Goal: Task Accomplishment & Management: Complete application form

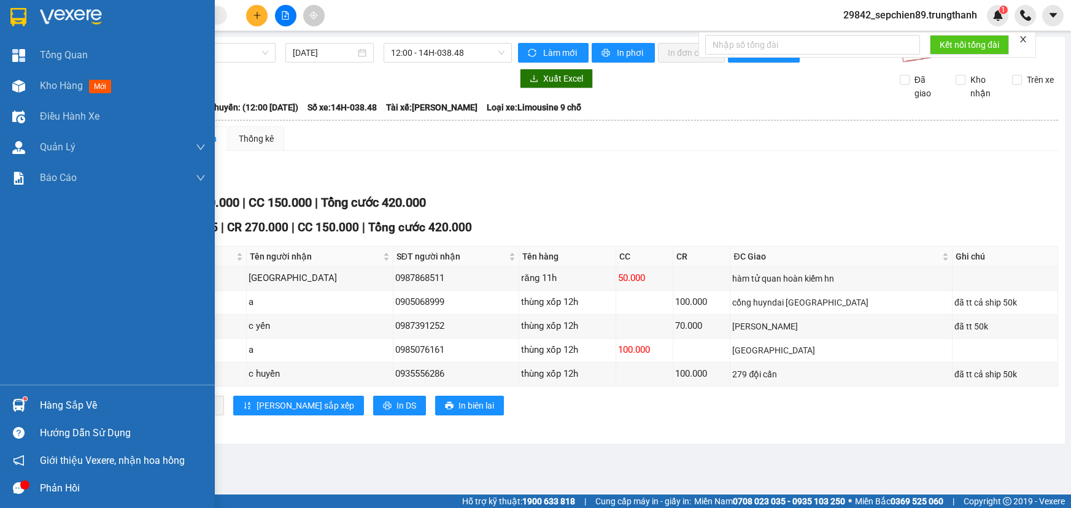
click at [76, 12] on img at bounding box center [71, 17] width 62 height 18
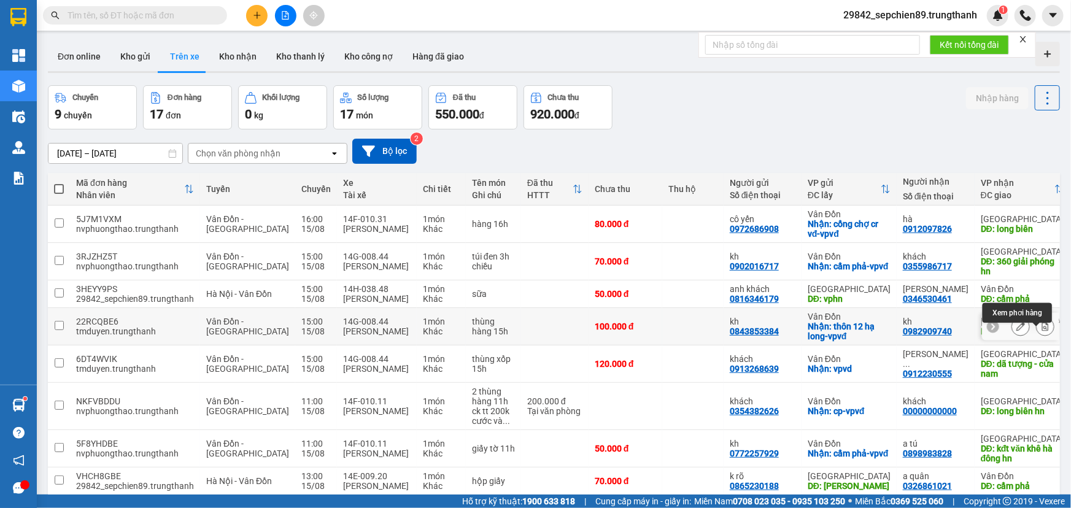
click at [1042, 331] on icon at bounding box center [1045, 326] width 7 height 9
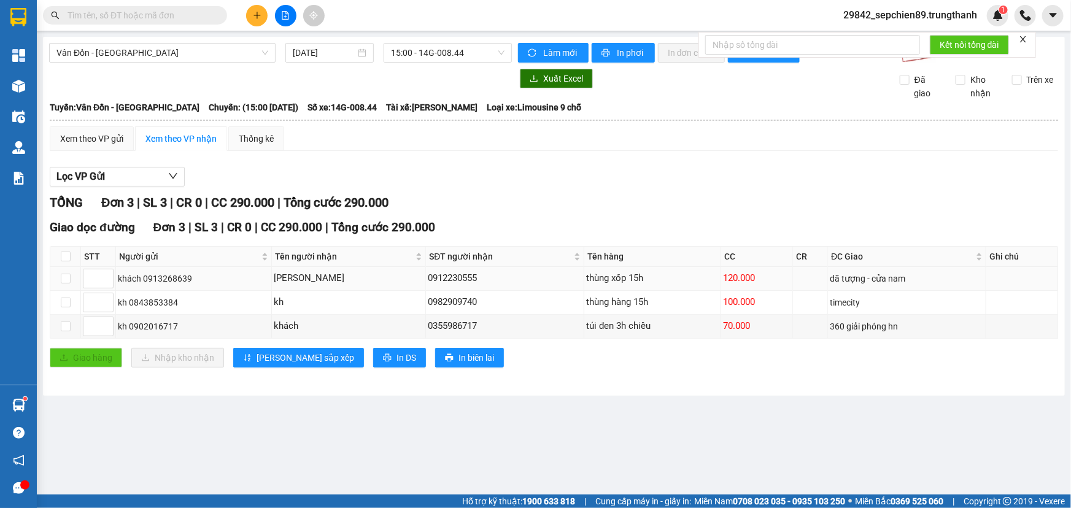
drag, startPoint x: 461, startPoint y: 276, endPoint x: 415, endPoint y: 280, distance: 46.9
click at [353, 276] on tr "khách 0913268639 [PERSON_NAME] 0912230555 thùng xốp 15h 120.000 dã tượng - cửa …" at bounding box center [554, 279] width 1008 height 24
click at [502, 280] on div "0912230555" at bounding box center [505, 278] width 154 height 15
drag, startPoint x: 476, startPoint y: 279, endPoint x: 433, endPoint y: 284, distance: 42.6
click at [433, 284] on div "0912230555" at bounding box center [505, 278] width 154 height 15
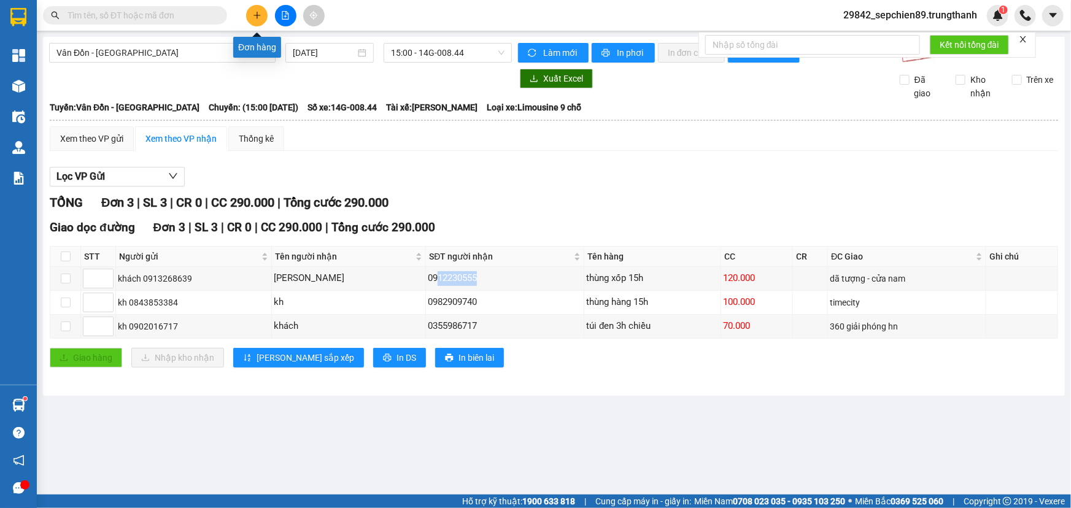
click at [258, 20] on button at bounding box center [256, 15] width 21 height 21
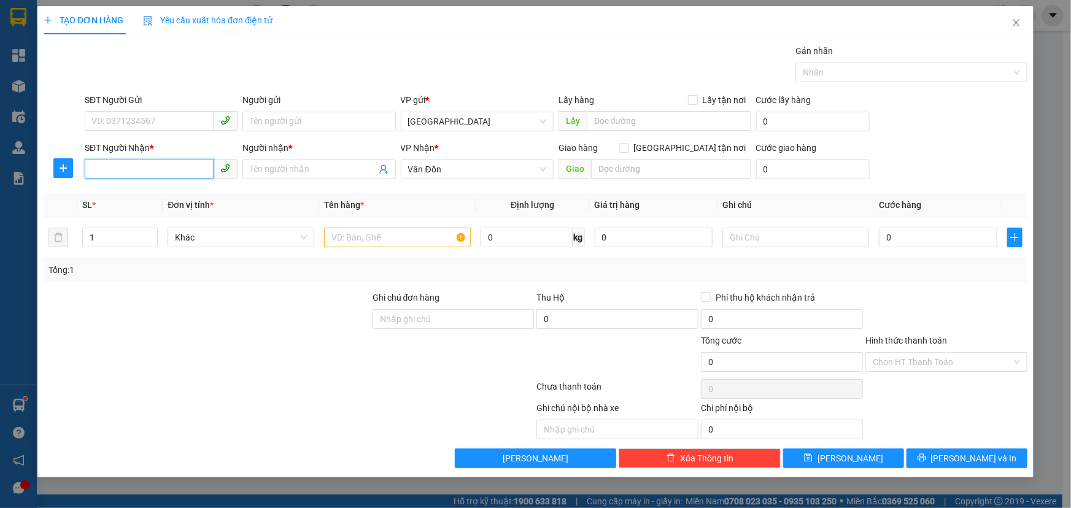
click at [144, 167] on input "SĐT Người Nhận *" at bounding box center [149, 169] width 129 height 20
click at [141, 189] on div "0906037323 - a nam" at bounding box center [161, 194] width 138 height 14
type input "0906037323"
type input "a nam"
type input "thanh niên cp"
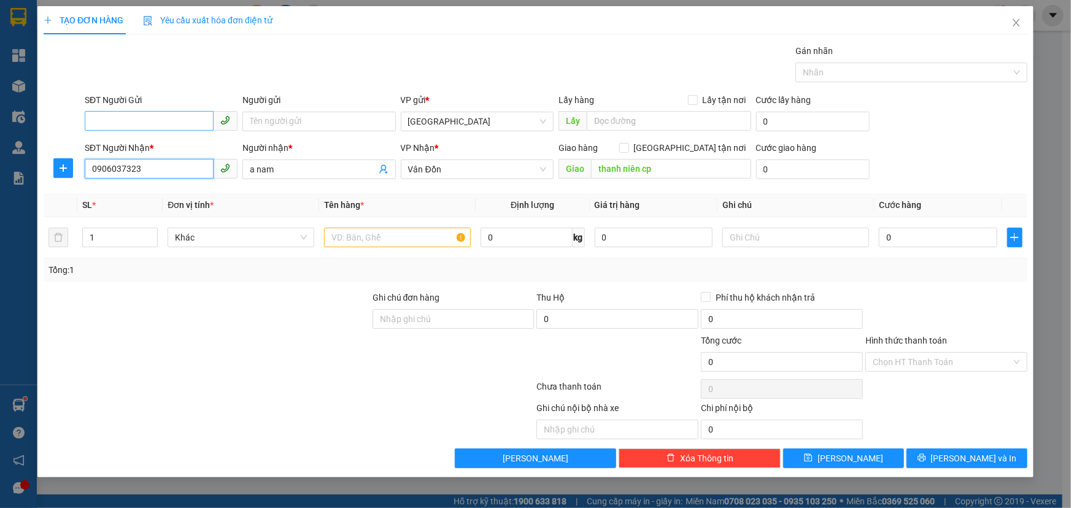
type input "0906037323"
click at [180, 122] on input "SĐT Người Gửi" at bounding box center [149, 121] width 129 height 20
click at [152, 165] on div "0816346179 - anh khách" at bounding box center [161, 166] width 138 height 14
type input "0816346179"
type input "anh khách"
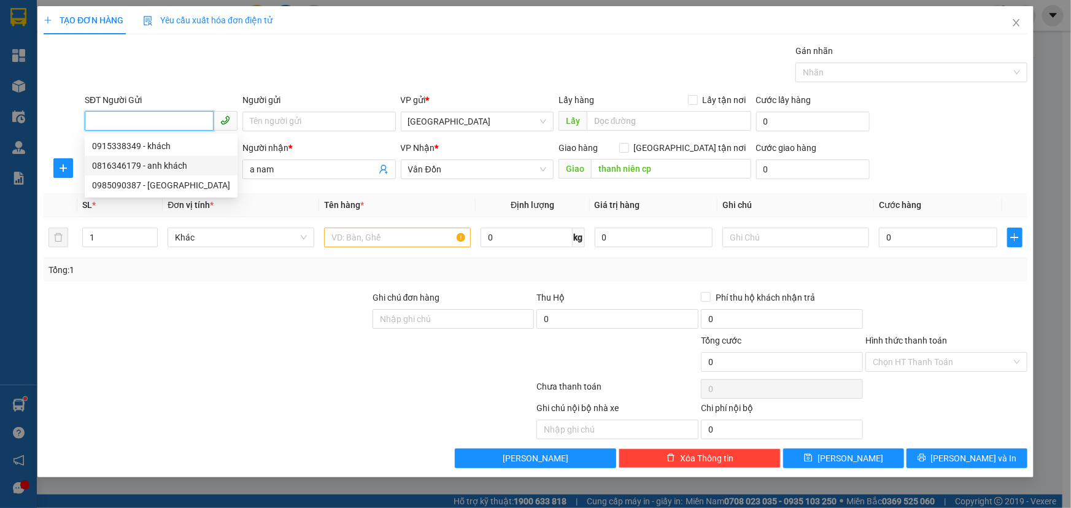
type input "vphn"
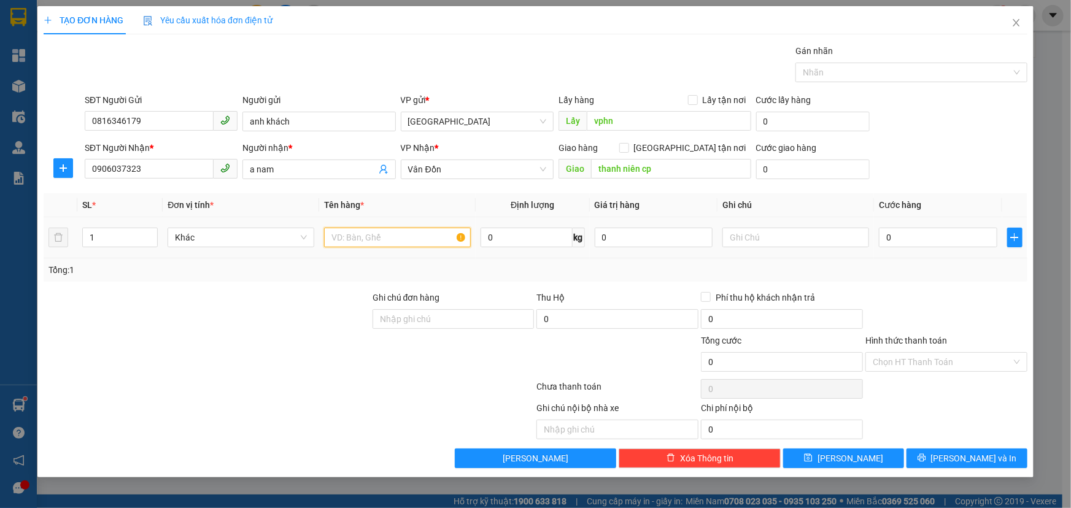
click at [390, 246] on input "text" at bounding box center [397, 238] width 147 height 20
type input "sữa"
type input "5"
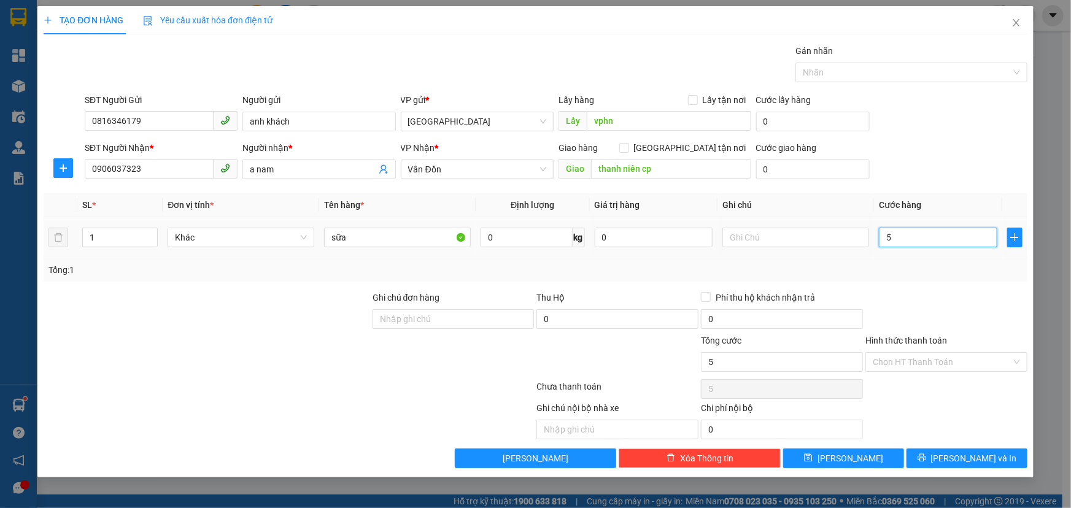
type input "50"
type input "500"
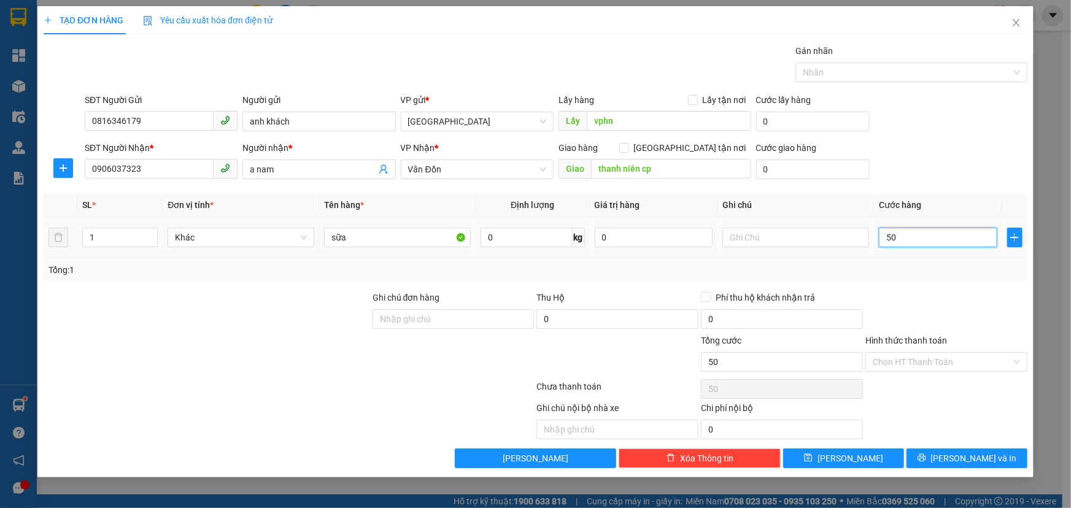
type input "500"
type input "5.000"
type input "50.000"
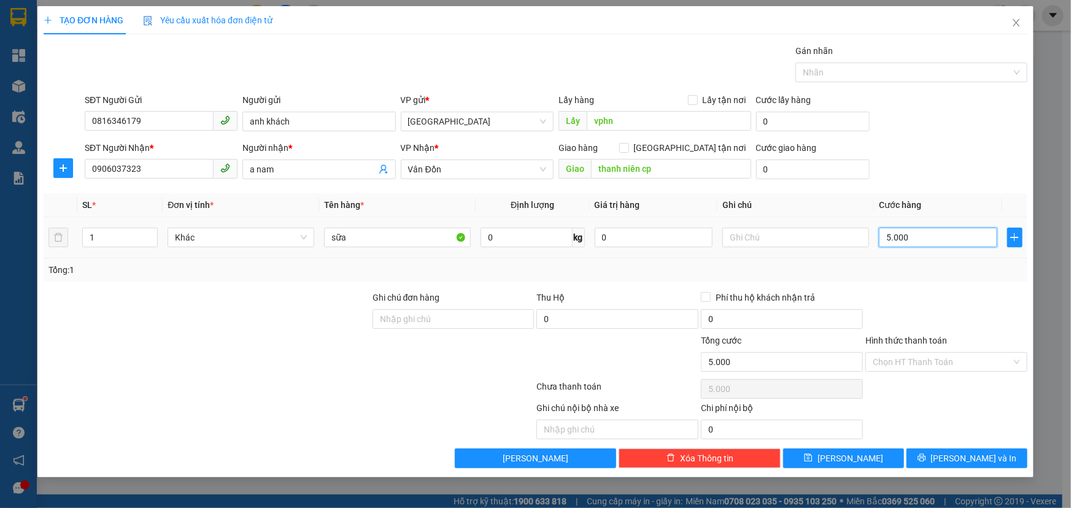
type input "50.000"
click at [979, 461] on span "[PERSON_NAME] và In" at bounding box center [974, 459] width 86 height 14
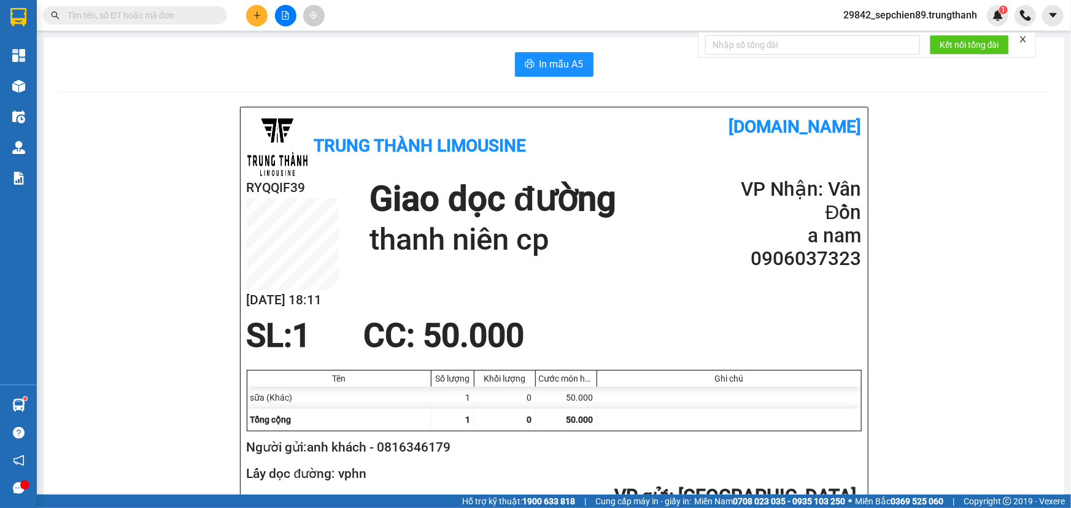
click at [1046, 10] on button at bounding box center [1052, 15] width 21 height 21
click at [1057, 139] on main "In mẫu A5 Trung Thành Limousine [DOMAIN_NAME] RYQQIF39 [DATE] 18:11 Giao dọc đư…" at bounding box center [535, 247] width 1071 height 495
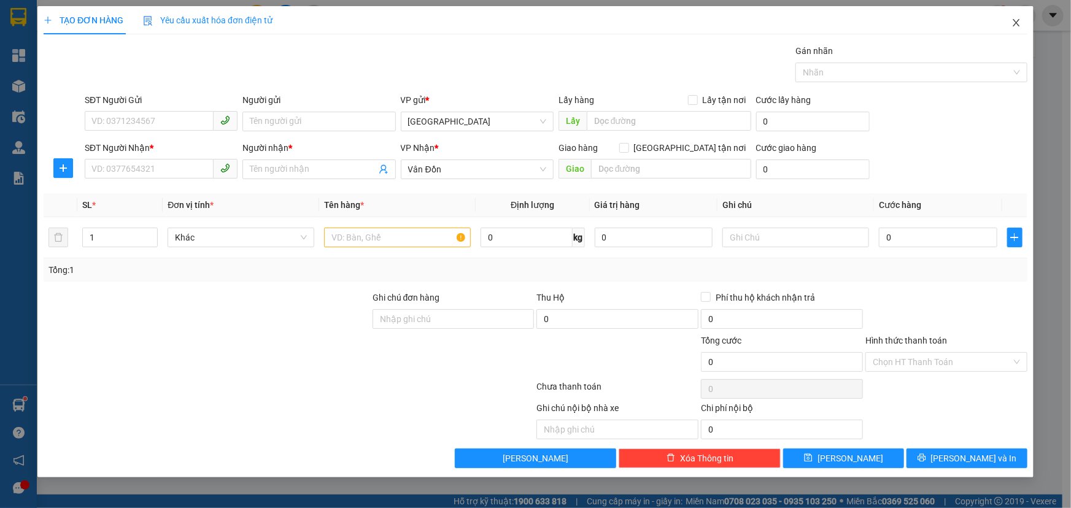
click at [1018, 25] on icon "close" at bounding box center [1016, 22] width 7 height 7
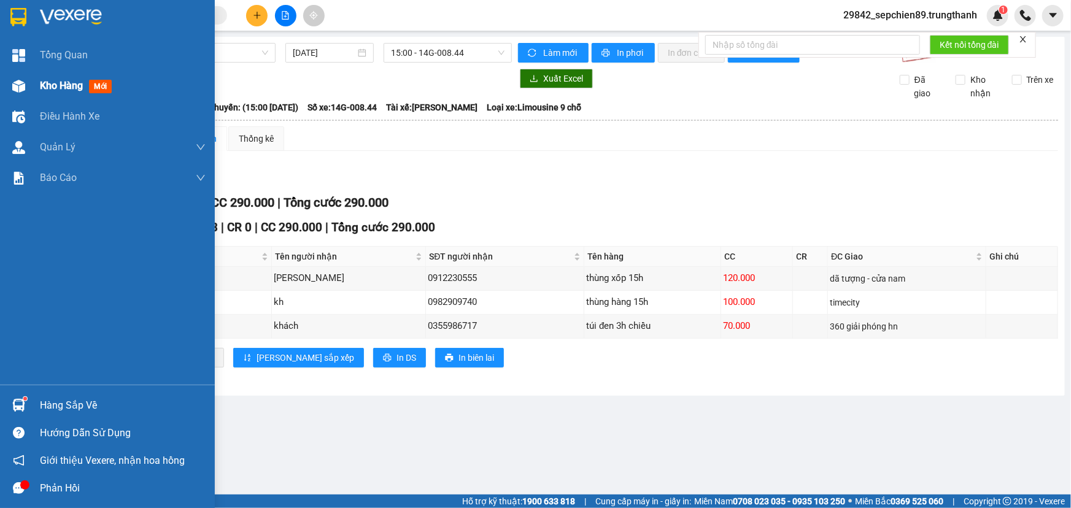
click at [67, 84] on span "Kho hàng" at bounding box center [61, 86] width 43 height 12
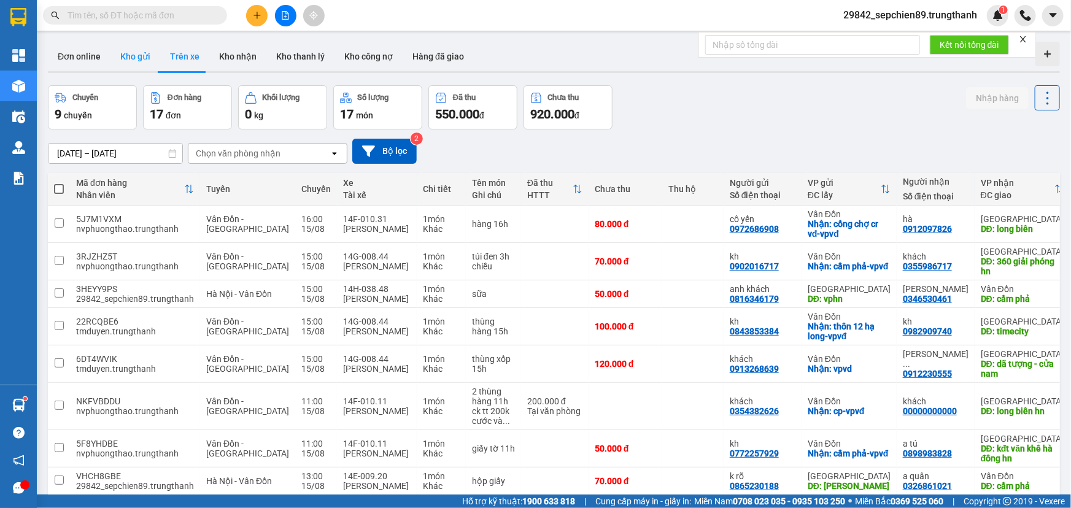
click at [144, 64] on button "Kho gửi" at bounding box center [135, 56] width 50 height 29
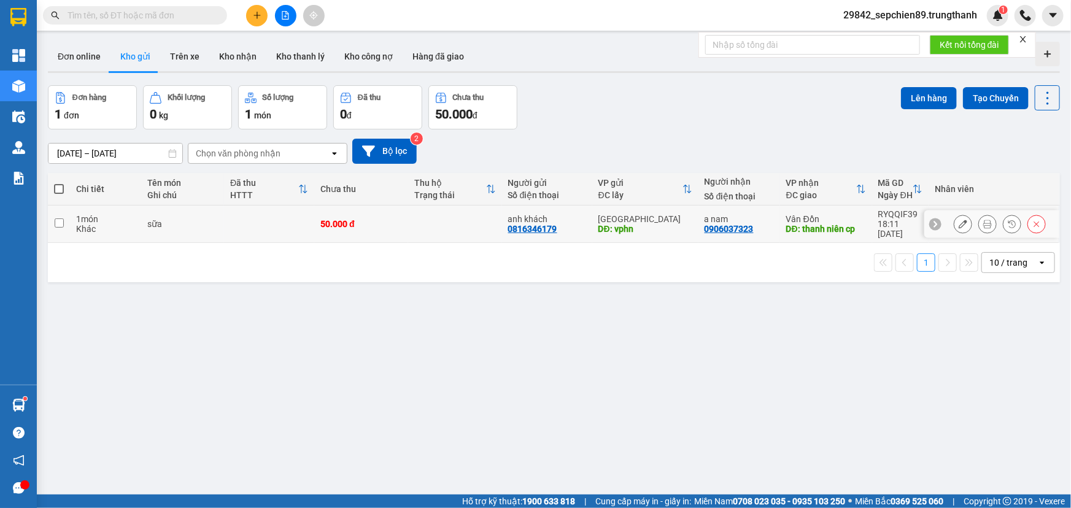
click at [60, 222] on input "checkbox" at bounding box center [59, 222] width 9 height 9
checkbox input "true"
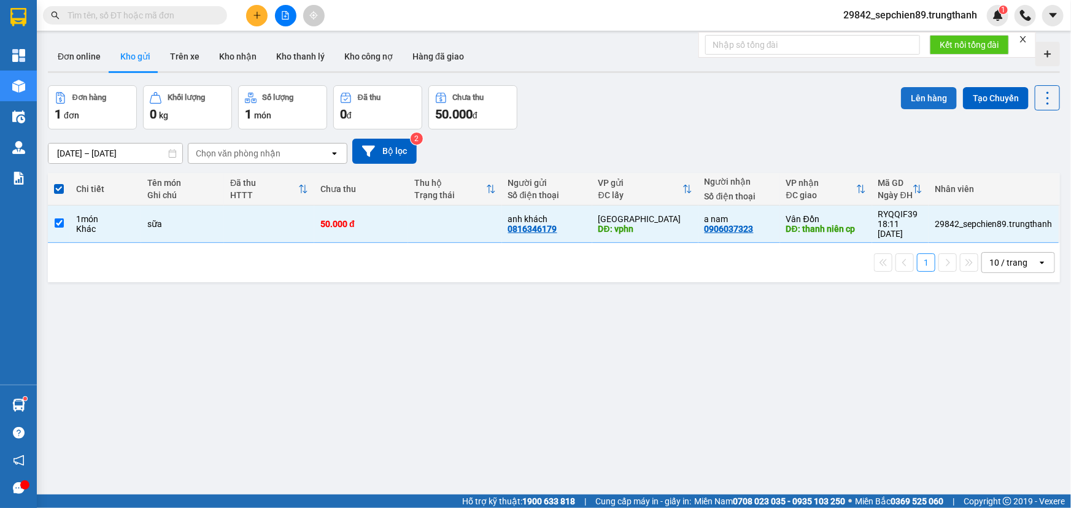
click at [933, 98] on button "Lên hàng" at bounding box center [929, 98] width 56 height 22
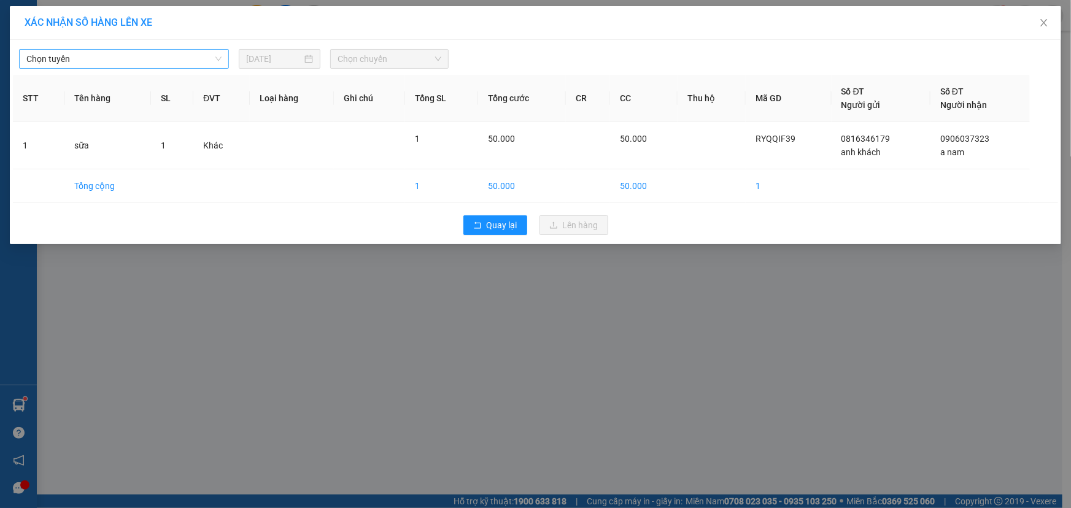
click at [106, 64] on span "Chọn tuyến" at bounding box center [123, 59] width 195 height 18
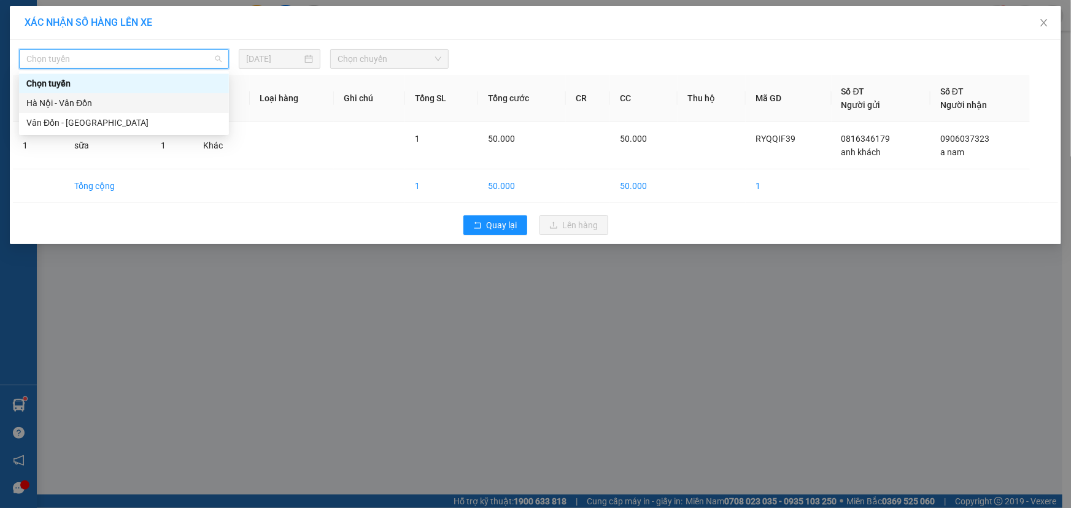
click at [76, 102] on div "Hà Nội - Vân Đồn" at bounding box center [123, 103] width 195 height 14
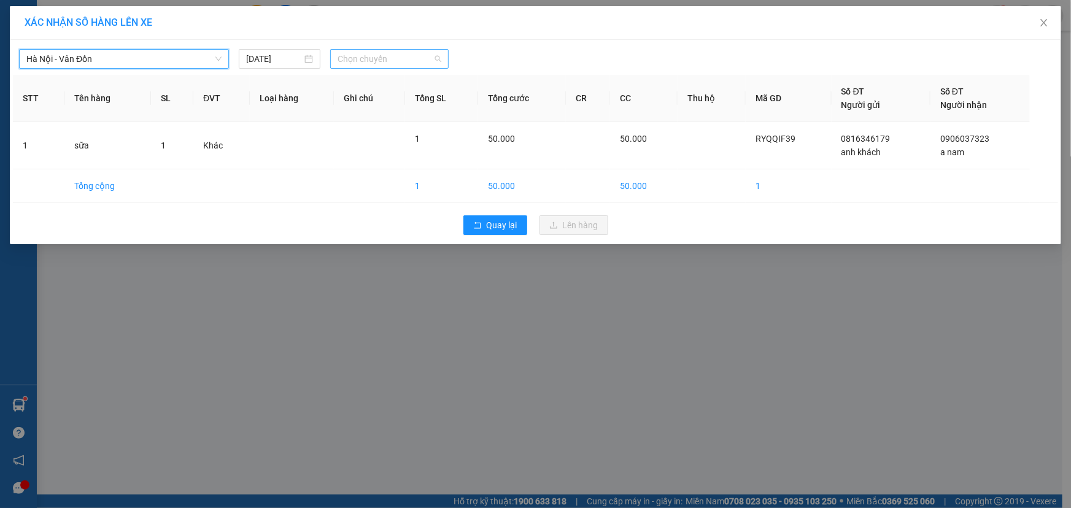
click at [380, 61] on span "Chọn chuyến" at bounding box center [390, 59] width 104 height 18
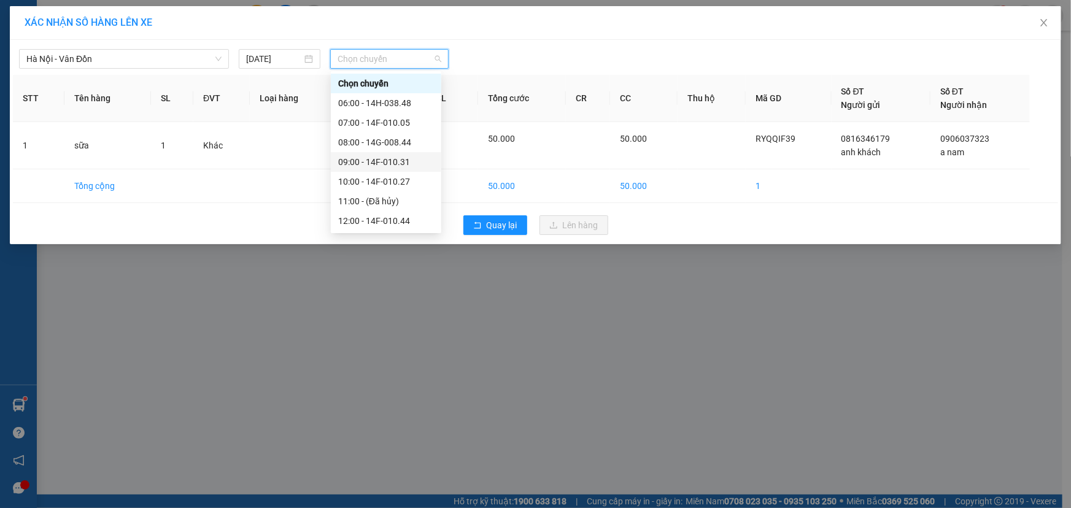
scroll to position [176, 0]
click at [415, 160] on div "18:00 - 14F-010.05" at bounding box center [386, 163] width 96 height 14
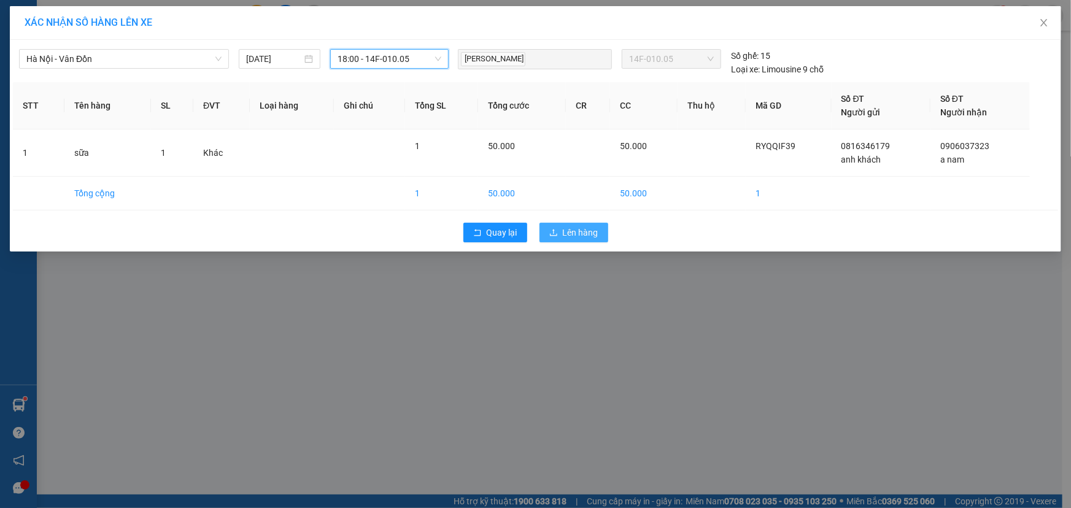
click at [578, 233] on span "Lên hàng" at bounding box center [581, 233] width 36 height 14
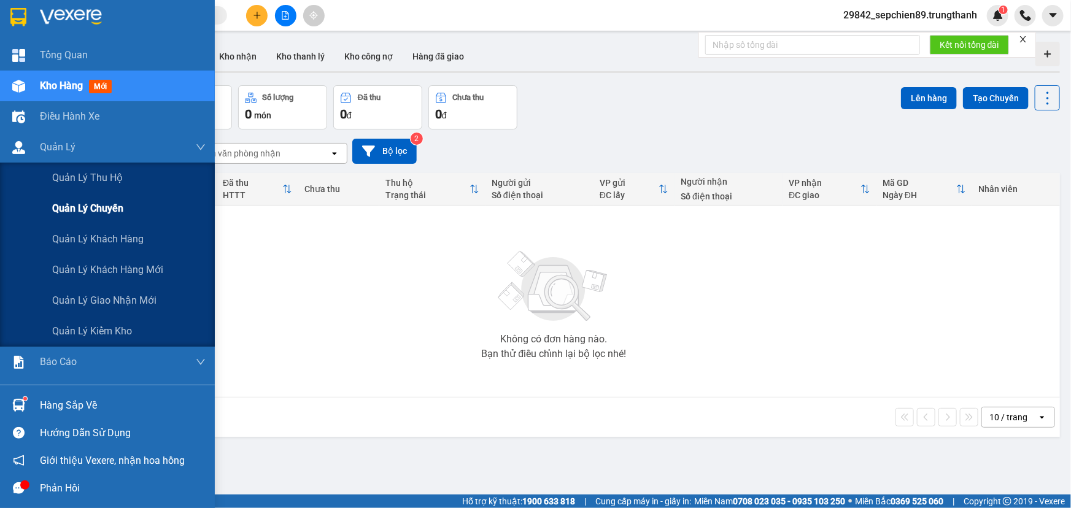
click at [110, 213] on span "Quản lý chuyến" at bounding box center [87, 208] width 71 height 15
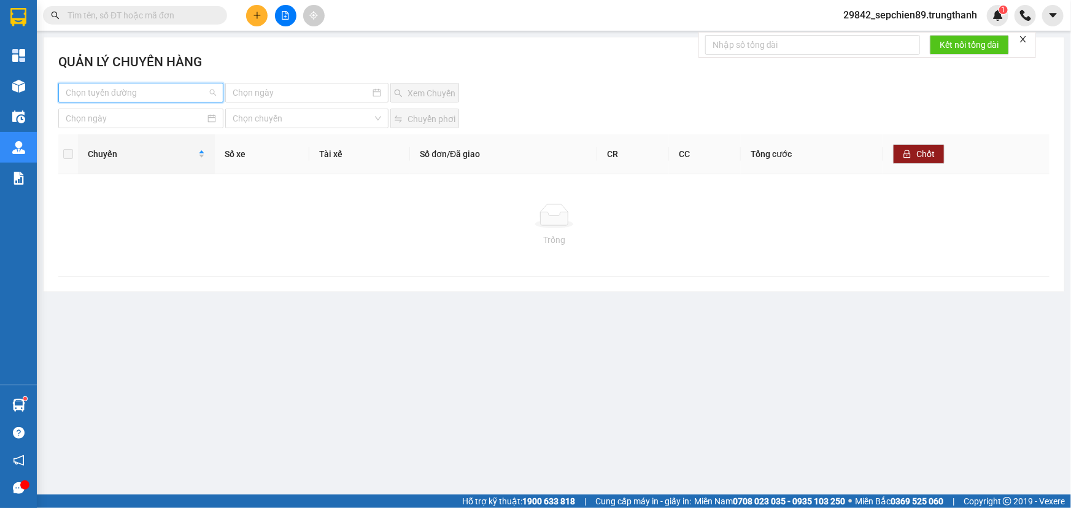
click at [149, 95] on input "search" at bounding box center [137, 92] width 142 height 18
click at [139, 133] on div "Vân Đồn - [GEOGRAPHIC_DATA]" at bounding box center [141, 137] width 150 height 14
click at [299, 91] on input at bounding box center [301, 93] width 137 height 14
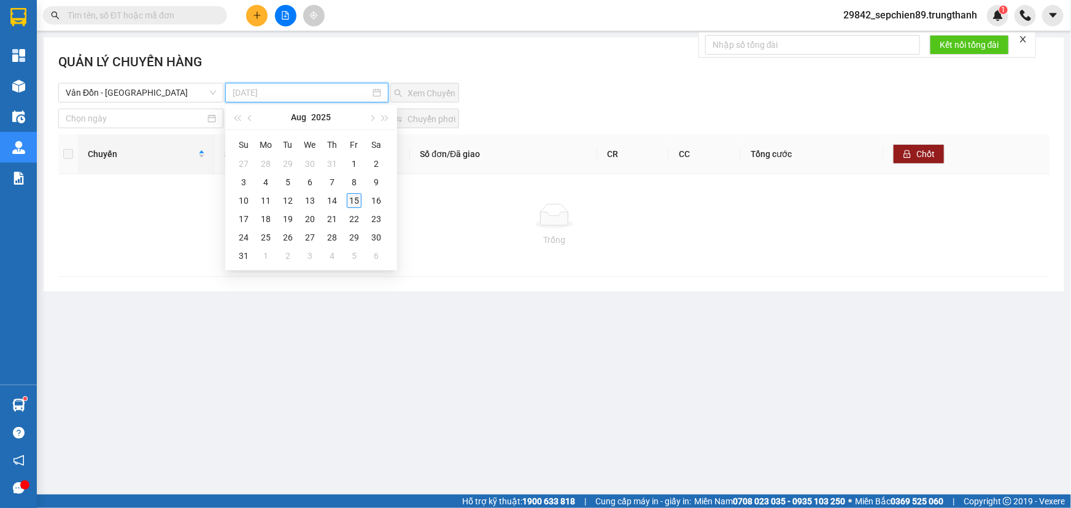
type input "[DATE]"
click at [357, 203] on div "15" at bounding box center [354, 200] width 15 height 15
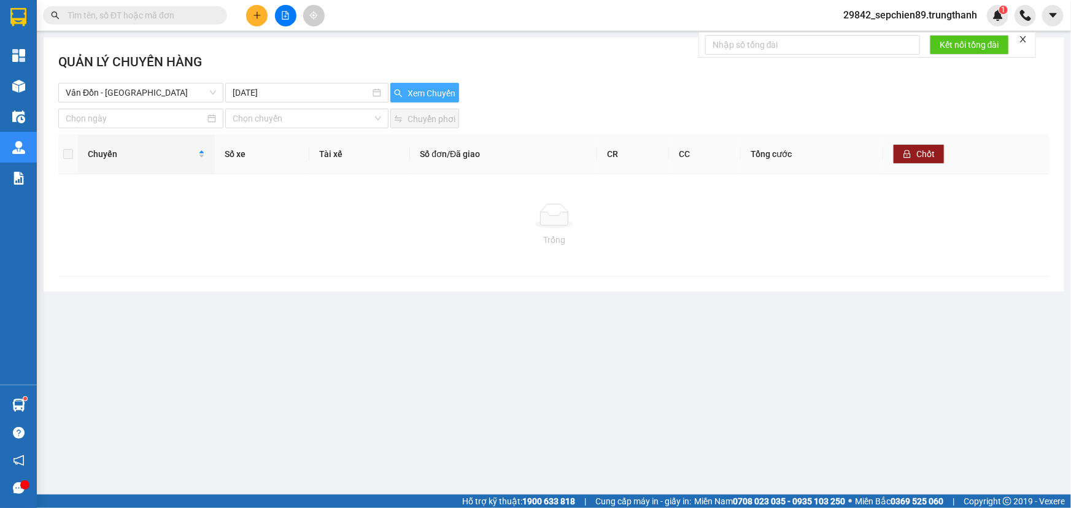
click at [409, 92] on span "Xem Chuyến" at bounding box center [431, 94] width 48 height 14
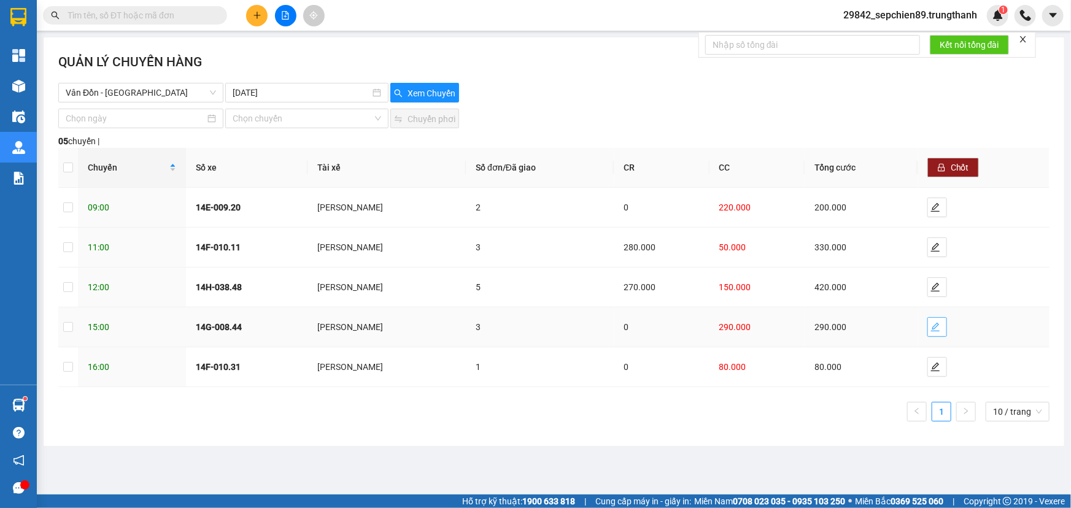
click at [940, 326] on icon "edit" at bounding box center [935, 327] width 10 height 10
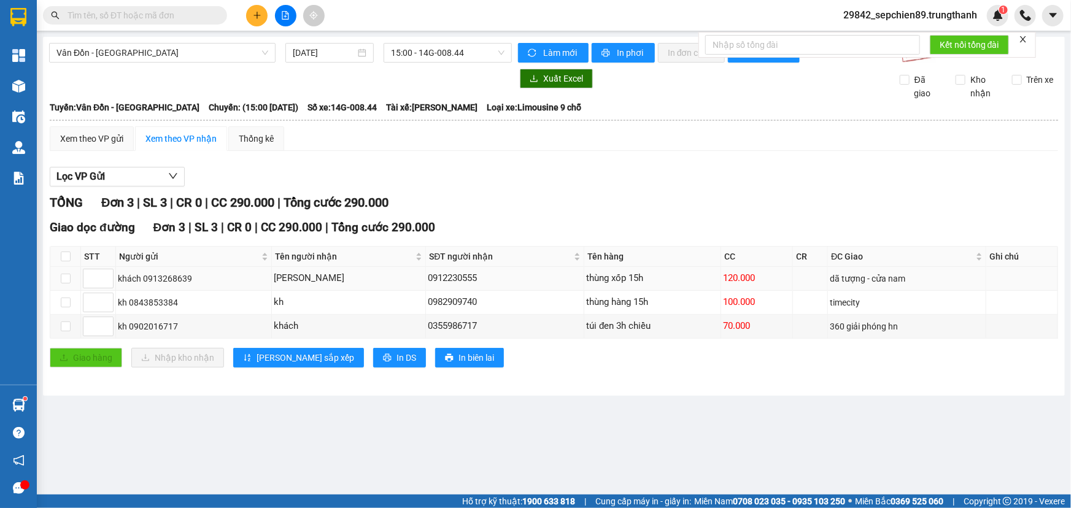
drag, startPoint x: 488, startPoint y: 277, endPoint x: 409, endPoint y: 276, distance: 79.2
click at [409, 276] on tr "khách 0913268639 [PERSON_NAME] 0912230555 thùng xốp 15h 120.000 dã tượng - cửa …" at bounding box center [554, 279] width 1008 height 24
copy tr "[PERSON_NAME] 0912230555"
click at [327, 47] on input "[DATE]" at bounding box center [324, 53] width 63 height 14
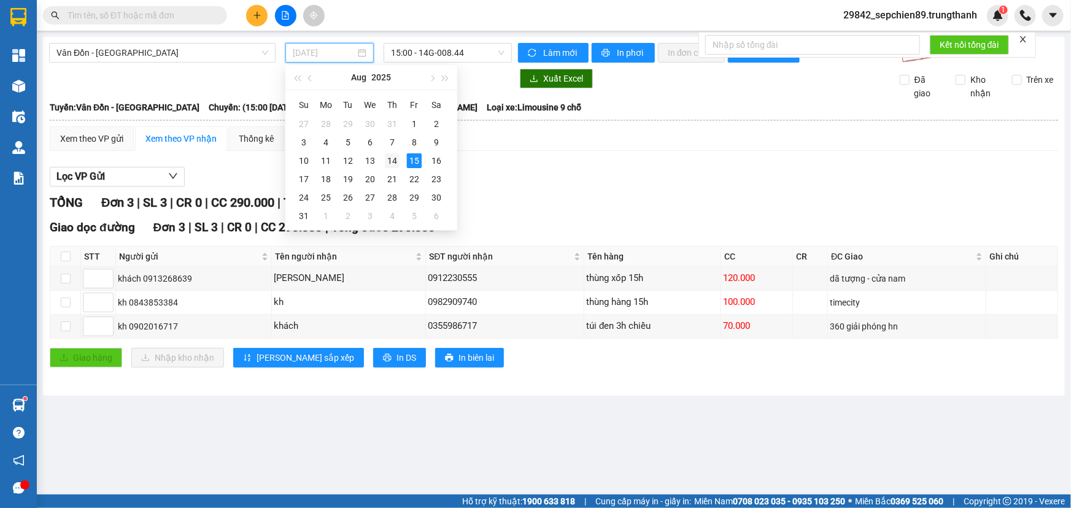
click at [394, 160] on div "14" at bounding box center [392, 160] width 15 height 15
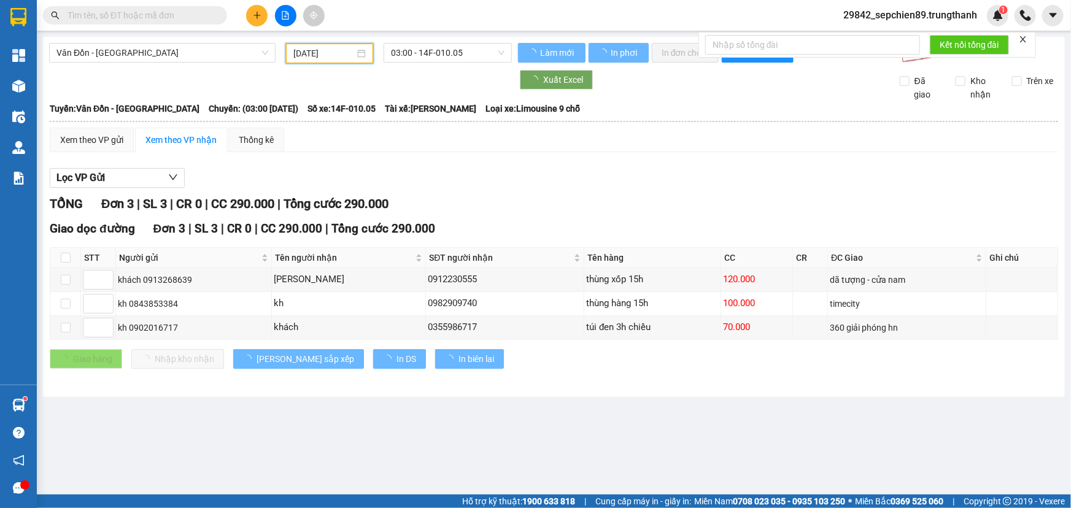
click at [339, 50] on input "[DATE]" at bounding box center [323, 54] width 61 height 14
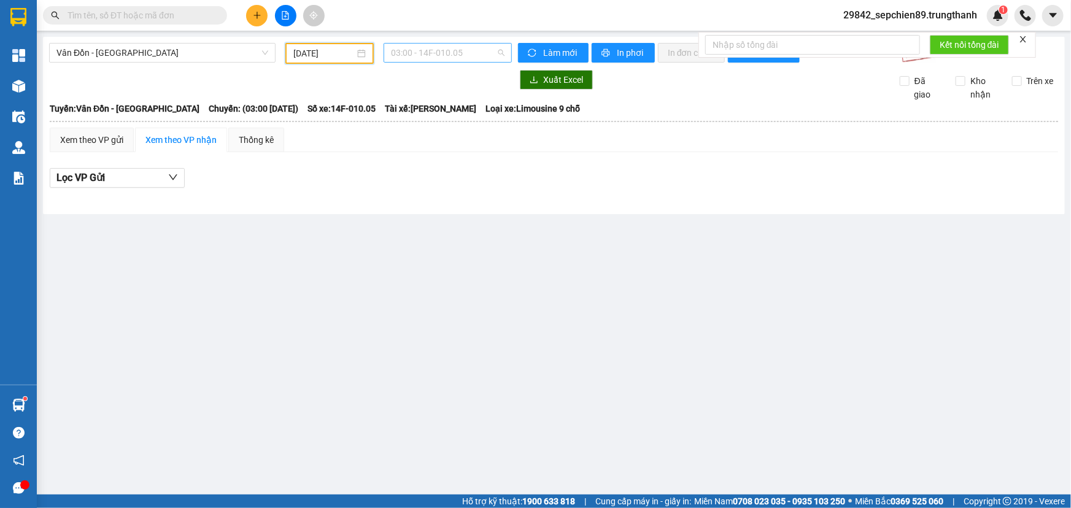
click at [461, 47] on span "03:00 - 14F-010.05" at bounding box center [448, 53] width 114 height 18
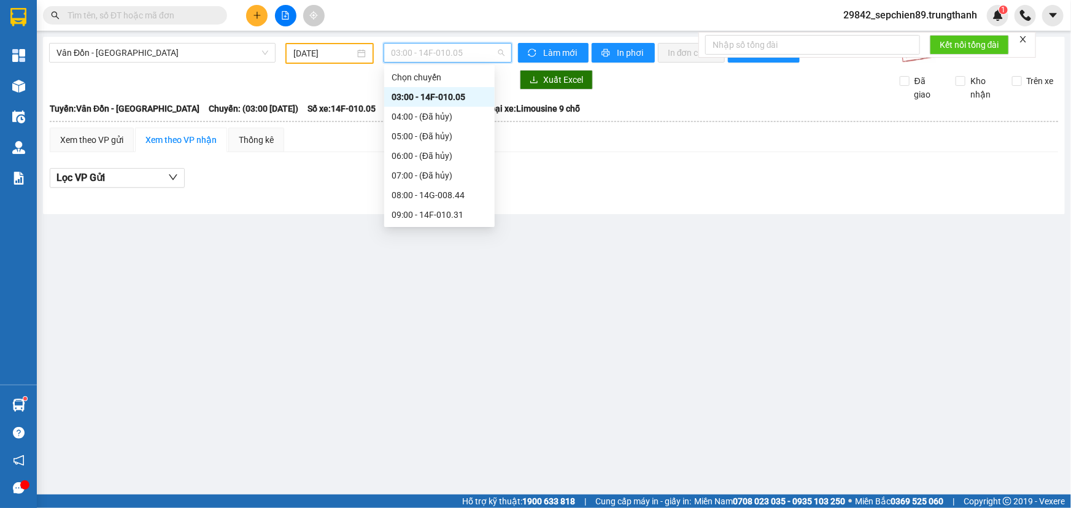
scroll to position [176, 0]
click at [431, 216] on div "18:00 - 14F-010.05" at bounding box center [440, 216] width 96 height 14
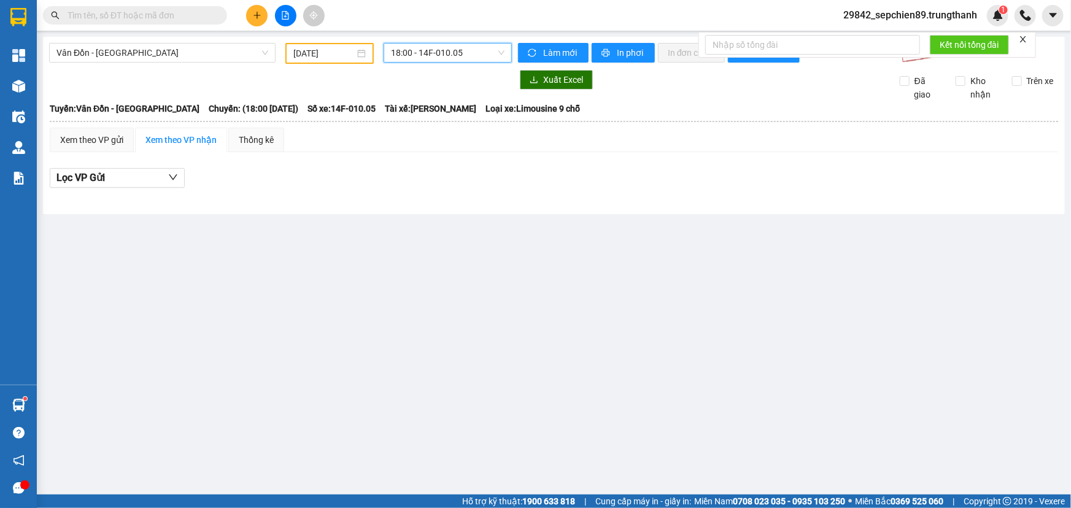
click at [463, 52] on span "18:00 - 14F-010.05" at bounding box center [448, 53] width 114 height 18
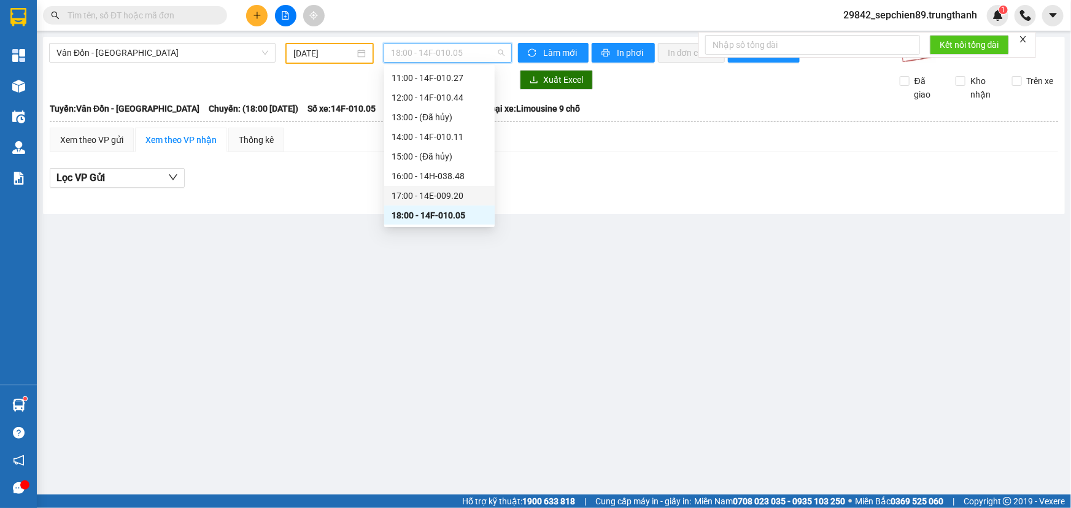
click at [448, 193] on div "17:00 - 14E-009.20" at bounding box center [440, 196] width 96 height 14
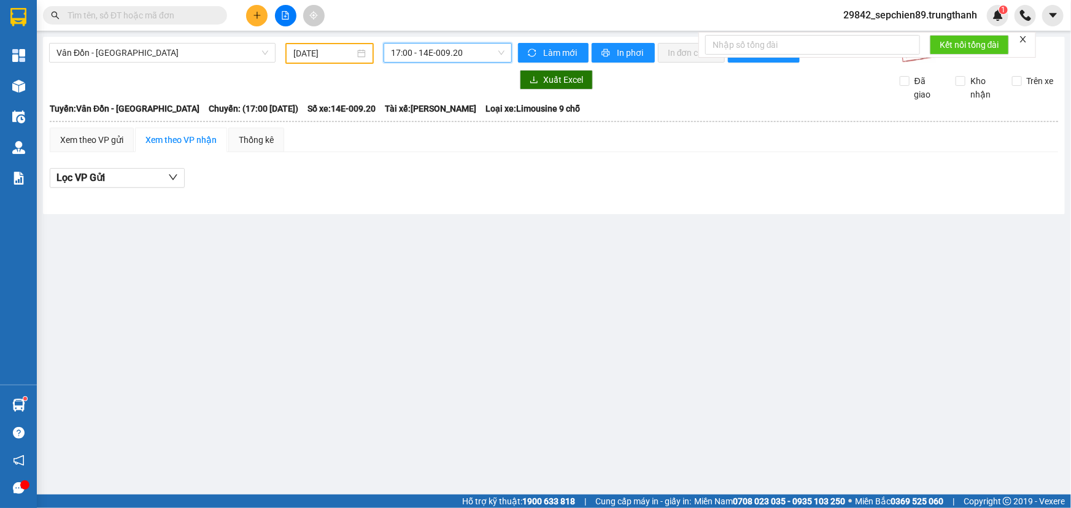
click at [430, 55] on span "17:00 - 14E-009.20" at bounding box center [448, 53] width 114 height 18
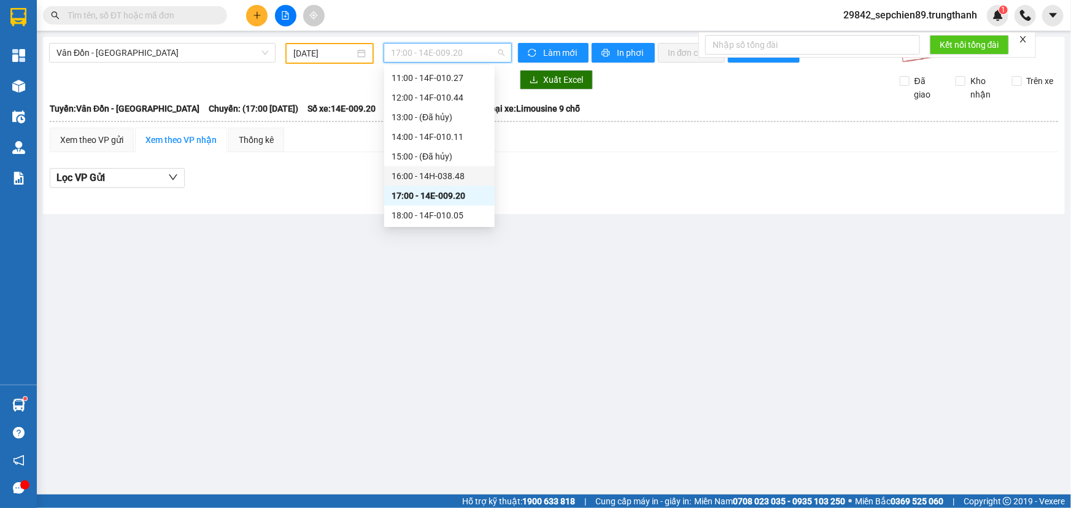
click at [447, 178] on div "16:00 - 14H-038.48" at bounding box center [440, 176] width 96 height 14
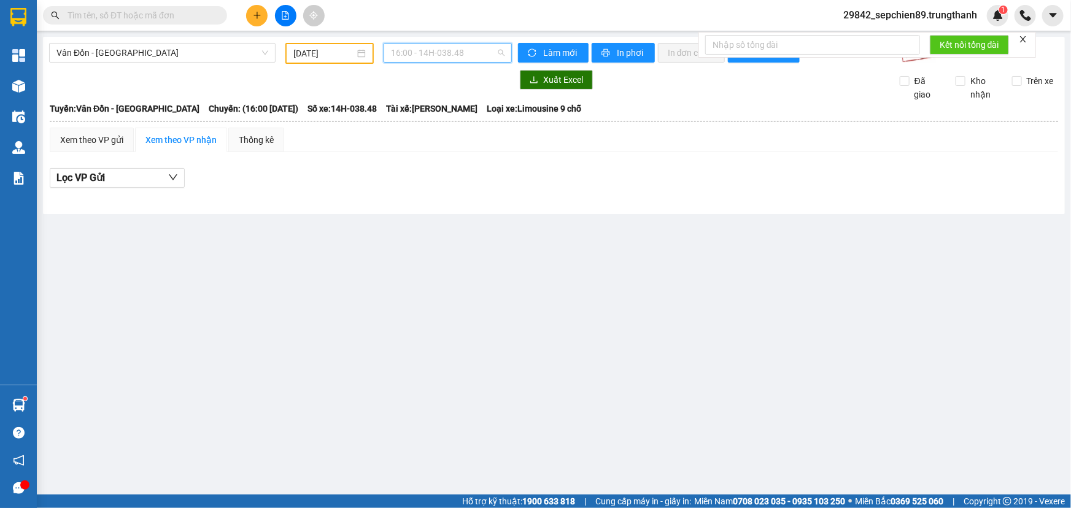
click at [447, 52] on span "16:00 - 14H-038.48" at bounding box center [448, 53] width 114 height 18
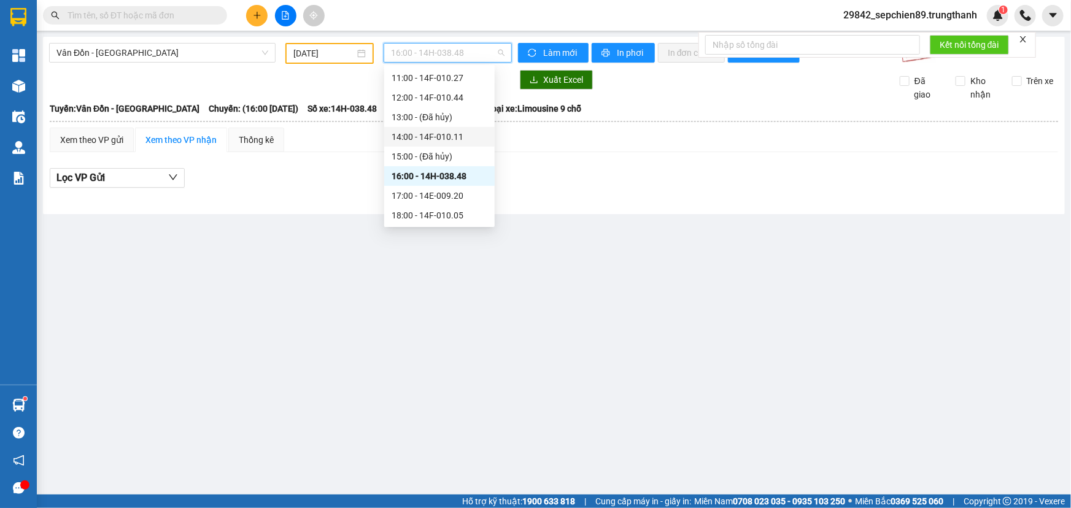
click at [448, 130] on div "14:00 - 14F-010.11" at bounding box center [440, 137] width 96 height 14
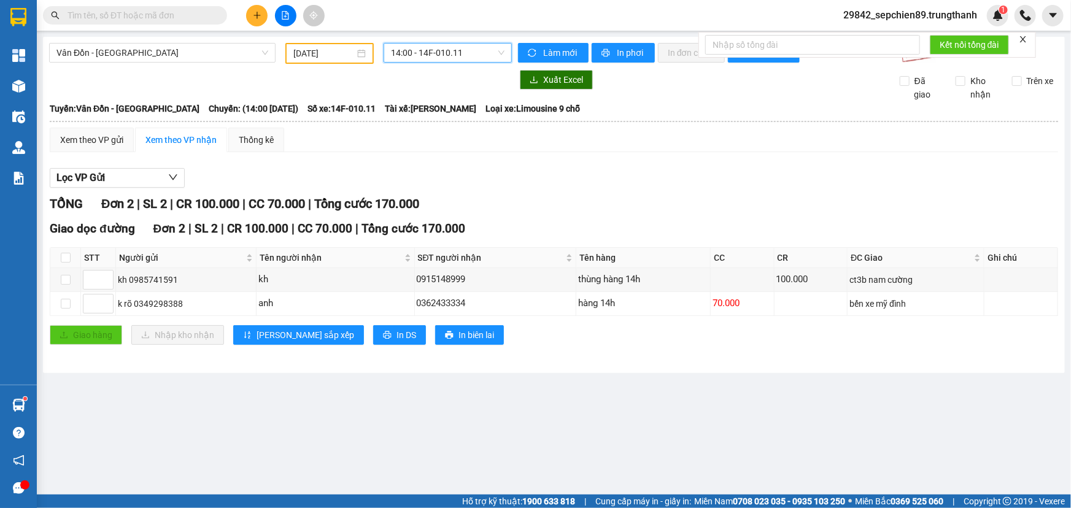
click at [315, 52] on input "[DATE]" at bounding box center [323, 54] width 61 height 14
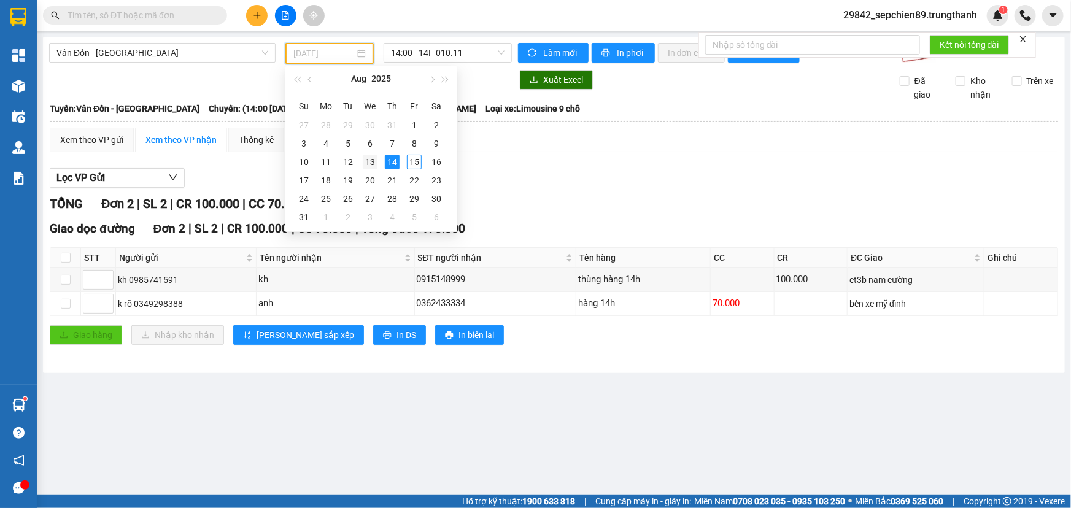
click at [375, 160] on div "13" at bounding box center [370, 162] width 15 height 15
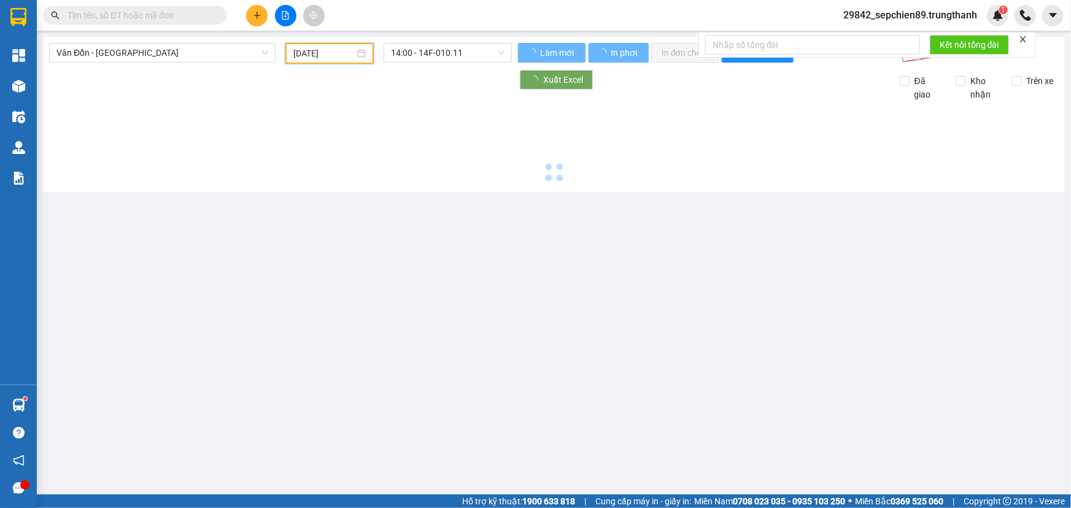
type input "[DATE]"
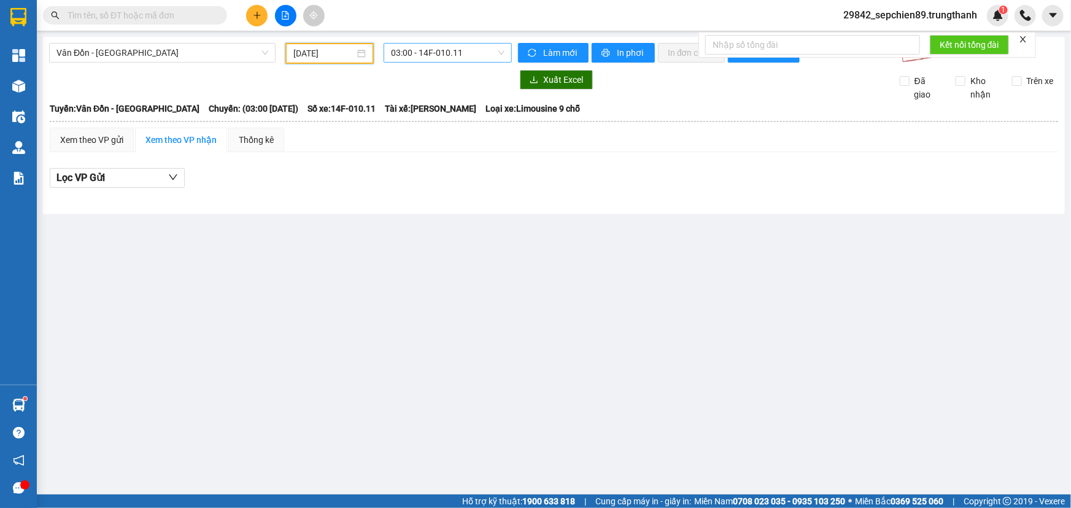
click at [458, 55] on span "03:00 - 14F-010.11" at bounding box center [448, 53] width 114 height 18
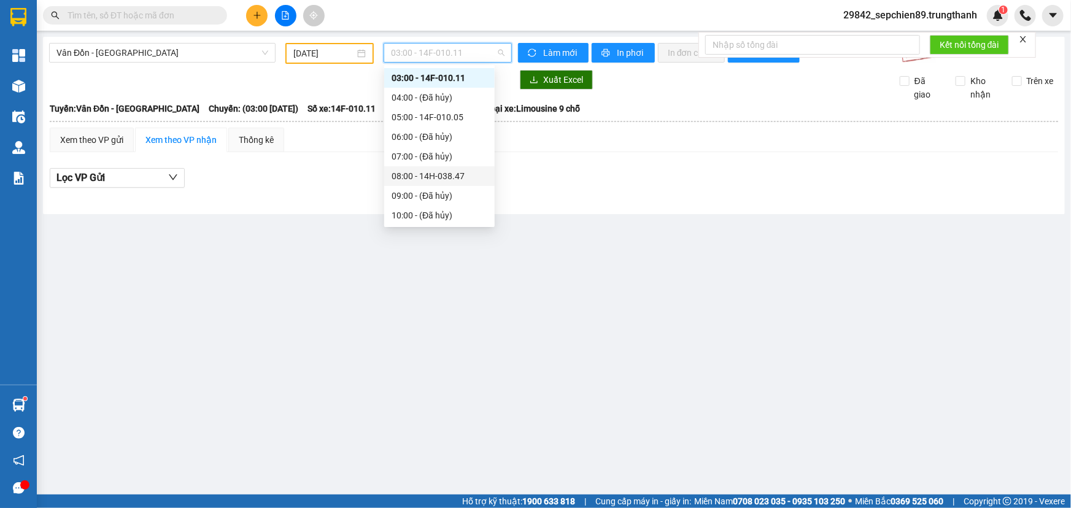
scroll to position [176, 0]
click at [453, 171] on div "16:00 - 14E-009.20" at bounding box center [440, 176] width 96 height 14
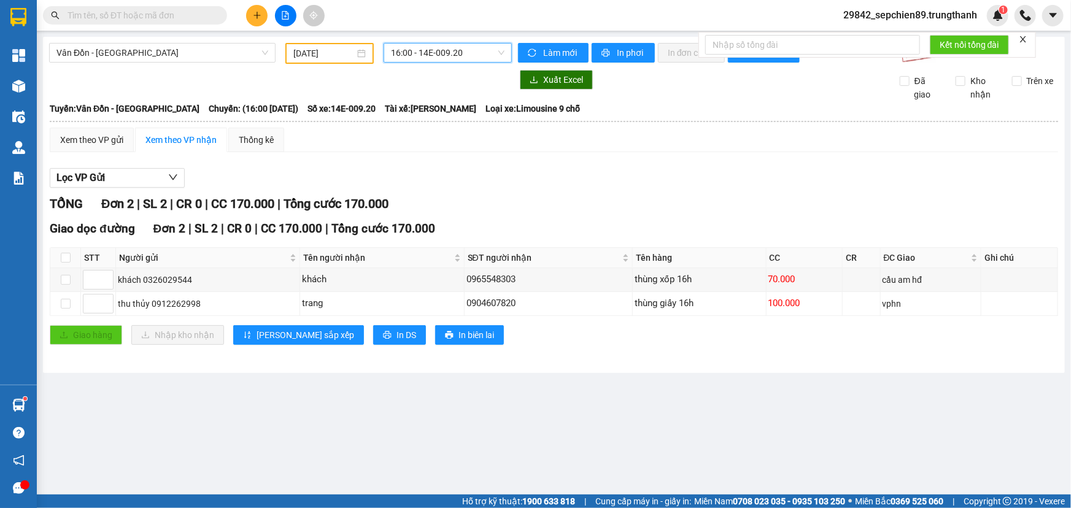
click at [490, 50] on span "16:00 - 14E-009.20" at bounding box center [448, 53] width 114 height 18
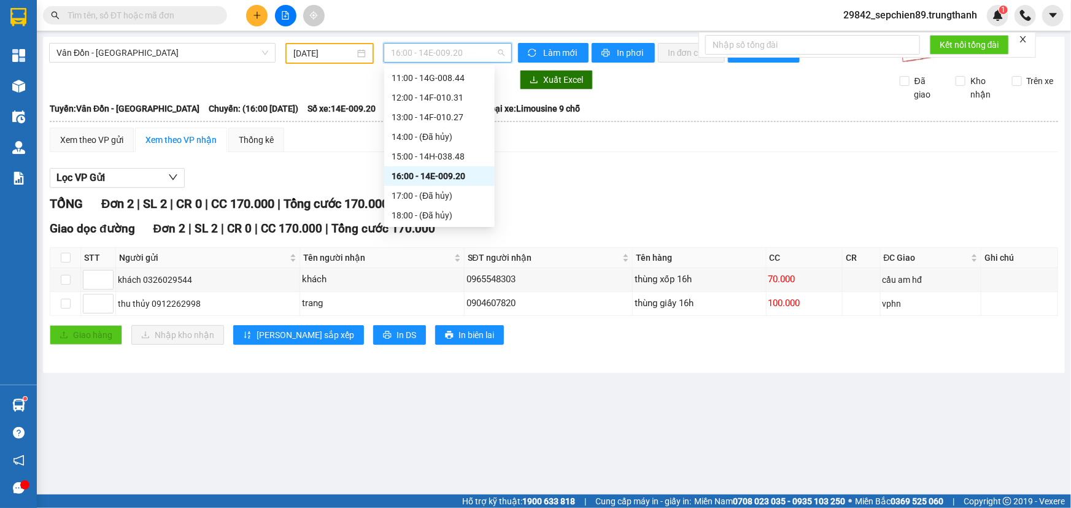
click at [492, 53] on span "16:00 - 14E-009.20" at bounding box center [448, 53] width 114 height 18
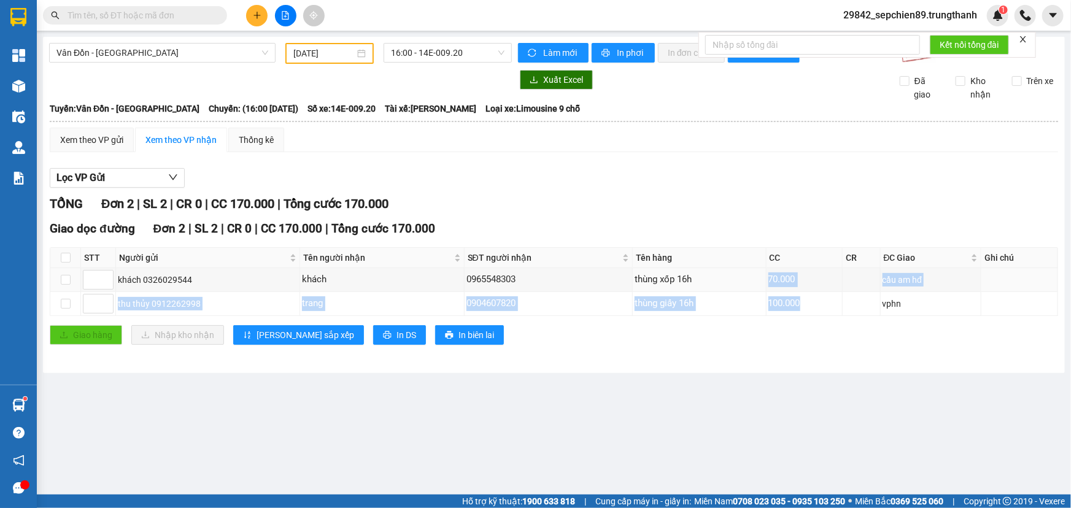
drag, startPoint x: 739, startPoint y: 277, endPoint x: 807, endPoint y: 318, distance: 79.0
click at [808, 317] on div "Giao dọc đường Đơn 2 | SL 2 | CR 0 | CC 170.000 | Tổng cước 170.000 STT Người g…" at bounding box center [554, 287] width 1008 height 134
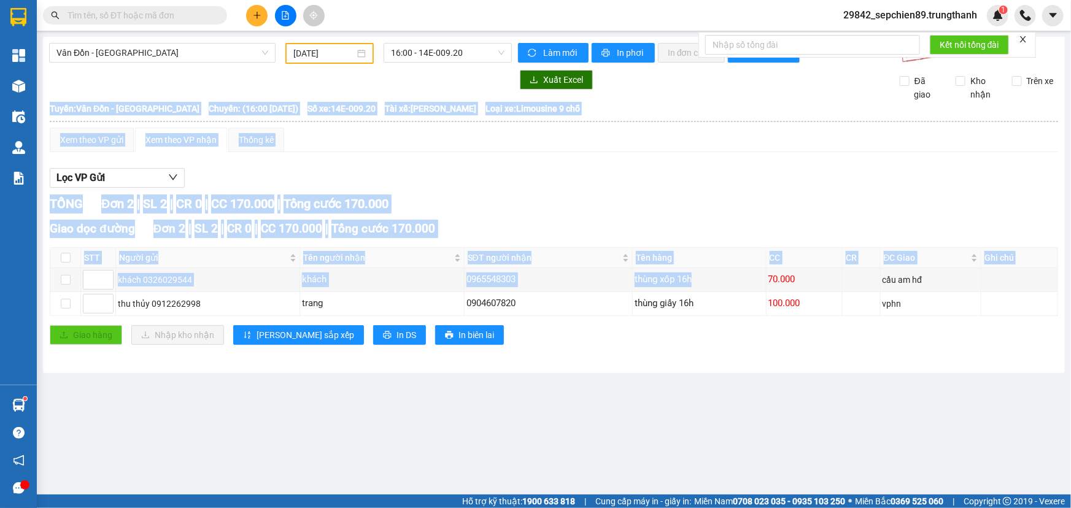
click at [806, 319] on div "Giao dọc đường Đơn 2 | SL 2 | CR 0 | CC 170.000 | Tổng cước 170.000 STT Người g…" at bounding box center [554, 287] width 1008 height 134
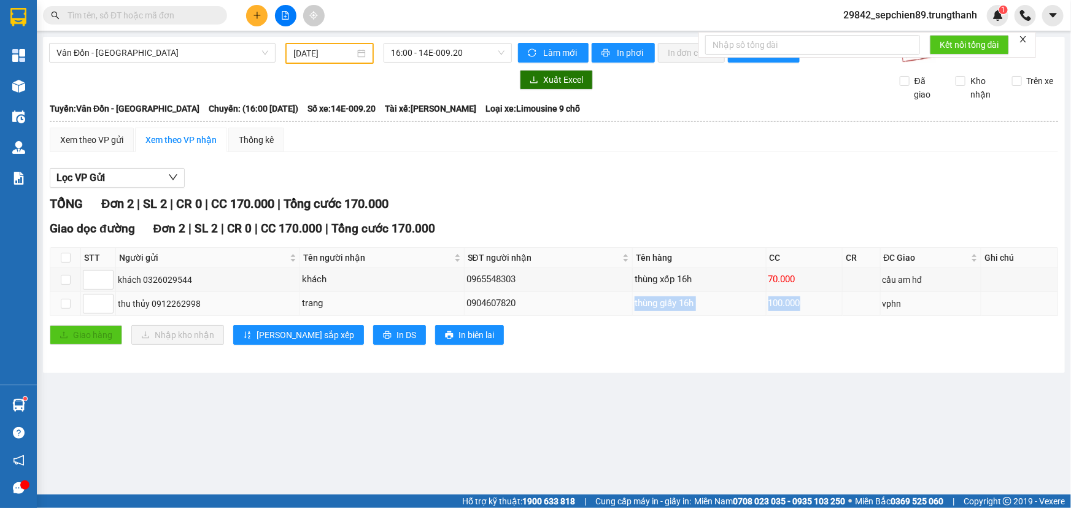
drag, startPoint x: 803, startPoint y: 299, endPoint x: 610, endPoint y: 296, distance: 193.3
click at [613, 298] on tr "thu thủy 0912262998 trang 0904607820 thùng giấy 16h 100.000 vphn" at bounding box center [554, 304] width 1008 height 24
drag, startPoint x: 607, startPoint y: 294, endPoint x: 612, endPoint y: 287, distance: 8.3
click at [607, 293] on td "0904607820" at bounding box center [549, 304] width 169 height 24
drag, startPoint x: 704, startPoint y: 281, endPoint x: 729, endPoint y: 281, distance: 25.2
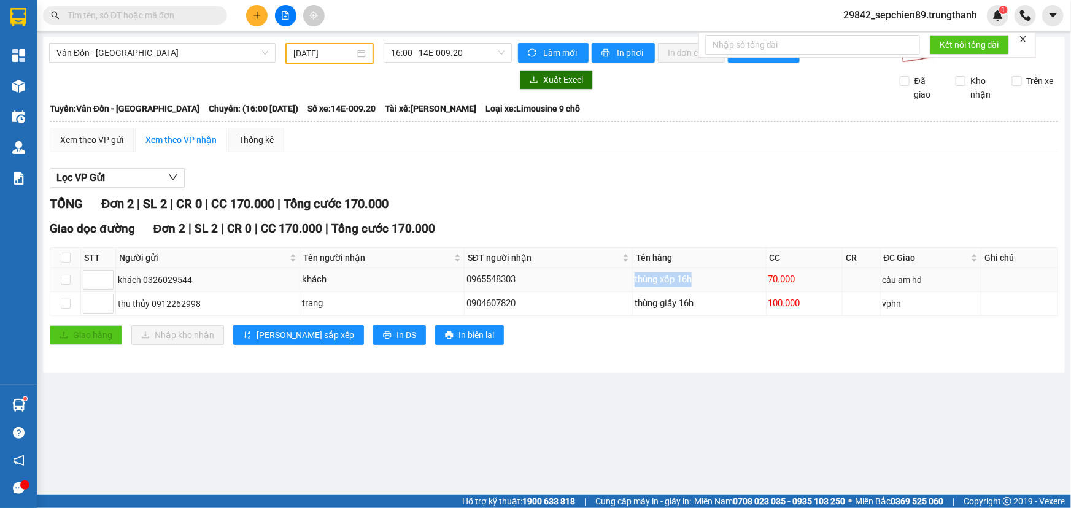
click at [728, 281] on tr "khách 0326029544 khách 0965548303 thùng xốp 16h 70.000 cầu am hđ" at bounding box center [554, 280] width 1008 height 24
click at [729, 281] on div "thùng xốp 16h" at bounding box center [699, 279] width 129 height 15
click at [770, 277] on tr "khách 0326029544 khách 0965548303 thùng xốp 16h 70.000 cầu am hđ" at bounding box center [554, 280] width 1008 height 24
click at [770, 277] on div "70.000" at bounding box center [804, 279] width 72 height 15
drag, startPoint x: 916, startPoint y: 277, endPoint x: 951, endPoint y: 278, distance: 34.4
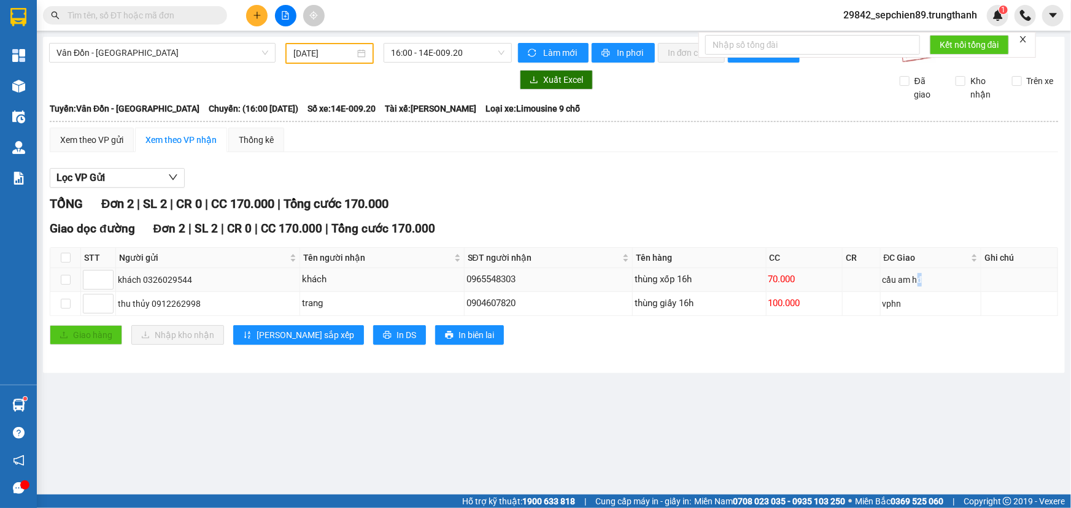
click at [951, 278] on div "cầu am hđ" at bounding box center [930, 280] width 97 height 14
click at [933, 301] on div "vphn" at bounding box center [930, 304] width 97 height 14
drag, startPoint x: 830, startPoint y: 302, endPoint x: 649, endPoint y: 303, distance: 181.6
click at [658, 303] on tr "thu thủy 0912262998 trang 0904607820 thùng giấy 16h 100.000 vphn" at bounding box center [554, 304] width 1008 height 24
click at [649, 303] on div "thùng giấy 16h" at bounding box center [699, 303] width 129 height 15
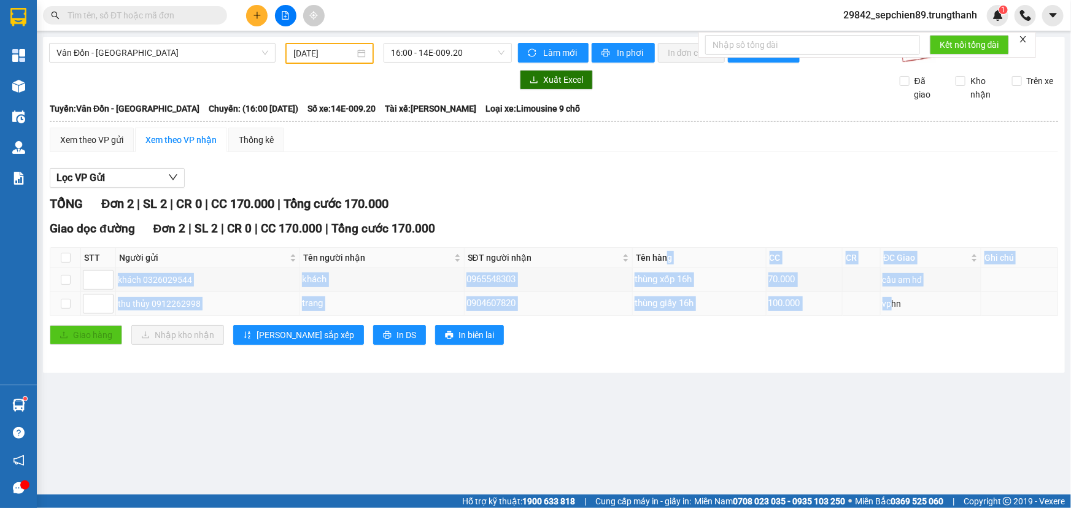
drag, startPoint x: 753, startPoint y: 282, endPoint x: 893, endPoint y: 312, distance: 143.2
click at [892, 311] on table "STT Người gửi Tên người nhận SĐT người nhận Tên hàng CC CR ĐC Giao Ghi chú Ký n…" at bounding box center [554, 281] width 1008 height 69
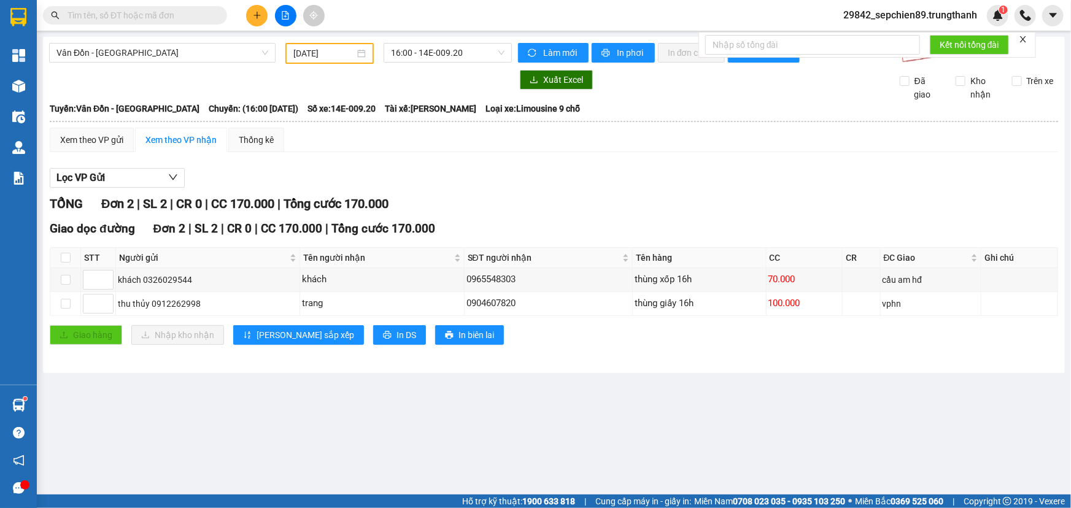
click at [898, 319] on div "Giao dọc đường Đơn 2 | SL 2 | CR 0 | CC 170.000 | Tổng cước 170.000 STT Người g…" at bounding box center [554, 287] width 1008 height 134
click at [801, 310] on div "100.000" at bounding box center [804, 303] width 72 height 15
